Goal: Task Accomplishment & Management: Manage account settings

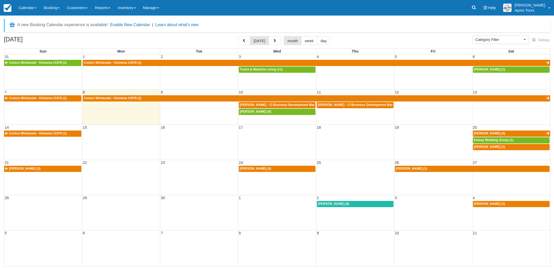
select select
click at [5, 5] on img at bounding box center [8, 8] width 8 height 8
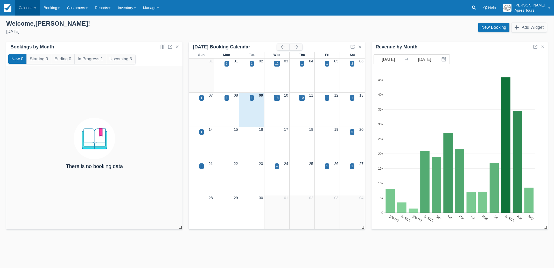
click at [28, 8] on link "Calendar" at bounding box center [27, 8] width 25 height 16
click at [30, 50] on link "Month" at bounding box center [35, 49] width 41 height 11
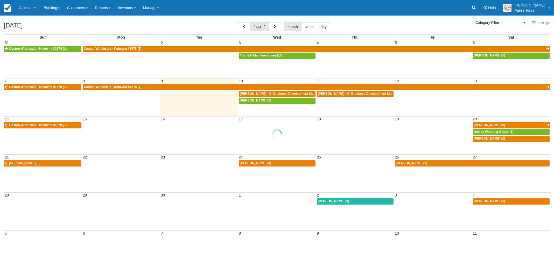
select select
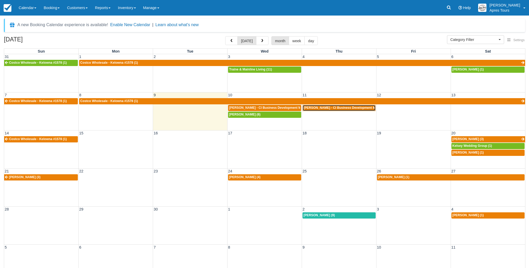
click at [318, 110] on span "Adam Webster - CI Business Development Manager (9)" at bounding box center [346, 108] width 87 height 4
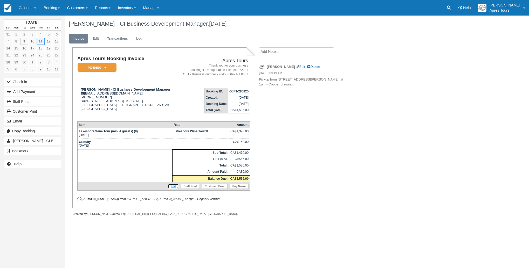
click at [173, 189] on link "Edit" at bounding box center [173, 186] width 11 height 5
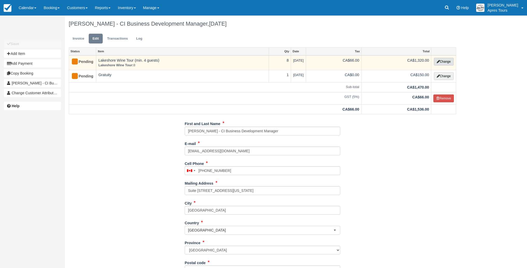
click at [446, 61] on button "Change" at bounding box center [444, 62] width 20 height 8
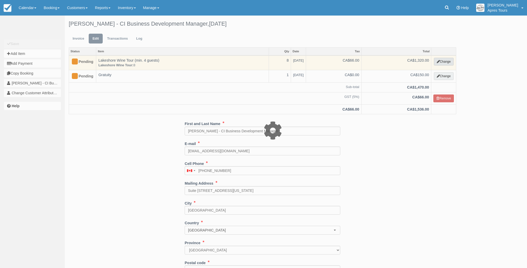
select select "2"
type input "1320.00"
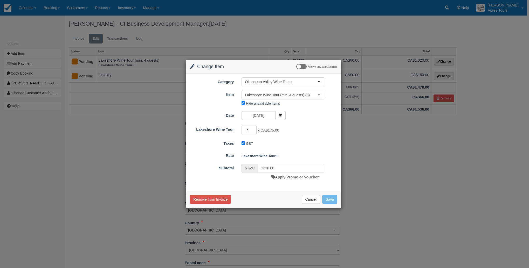
type input "7"
click at [254, 131] on input "7" at bounding box center [248, 130] width 15 height 9
type input "1225.00"
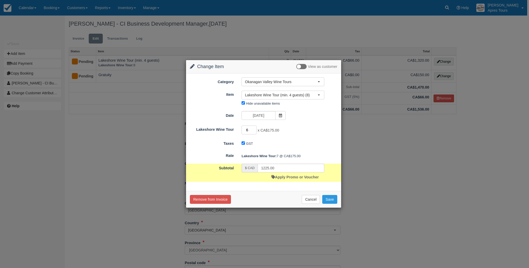
type input "6"
click at [254, 131] on input "6" at bounding box center [248, 130] width 15 height 9
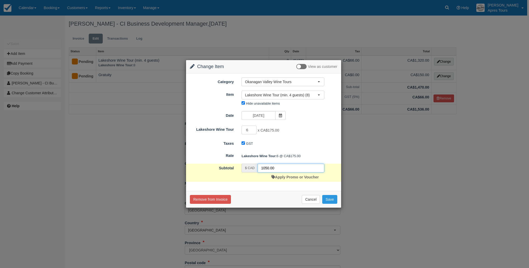
drag, startPoint x: 268, startPoint y: 168, endPoint x: 271, endPoint y: 166, distance: 2.9
click at [268, 168] on input "1050.00" at bounding box center [291, 168] width 67 height 9
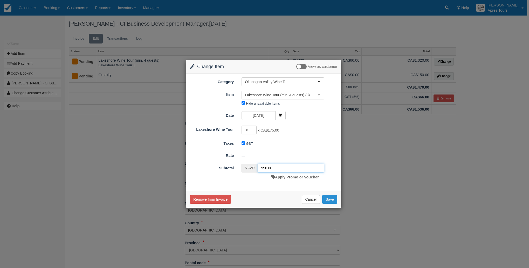
type input "990.00"
click at [330, 200] on button "Save" at bounding box center [329, 199] width 15 height 9
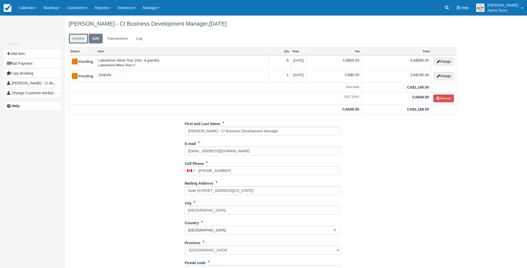
click at [79, 39] on link "Invoice" at bounding box center [78, 39] width 19 height 10
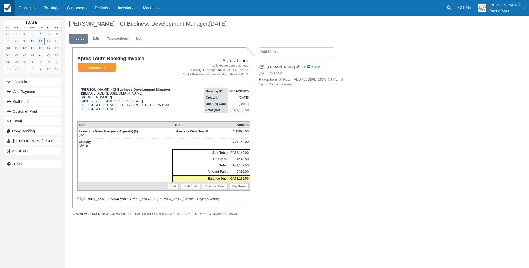
click at [9, 10] on img at bounding box center [8, 8] width 8 height 8
